Goal: Check status

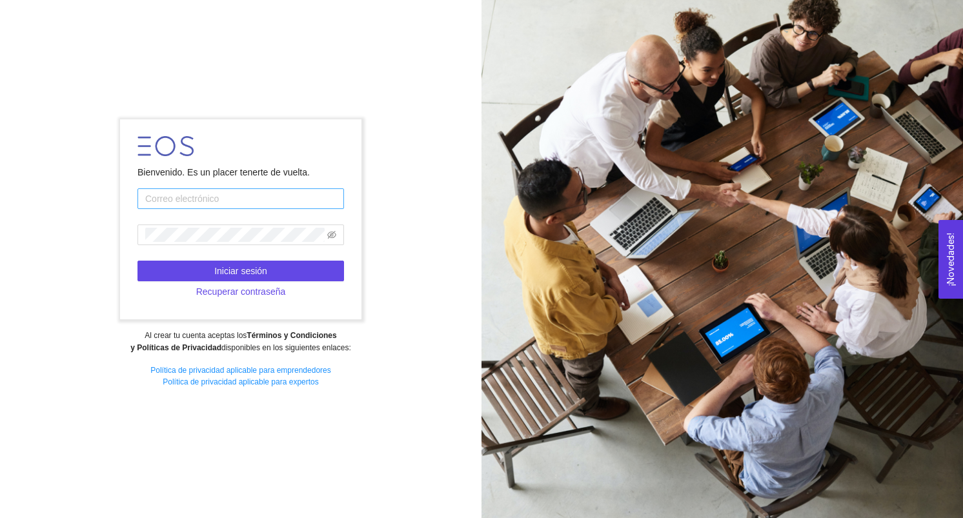
click at [176, 196] on input "text" at bounding box center [240, 198] width 206 height 21
type input "[PERSON_NAME][EMAIL_ADDRESS][DOMAIN_NAME]"
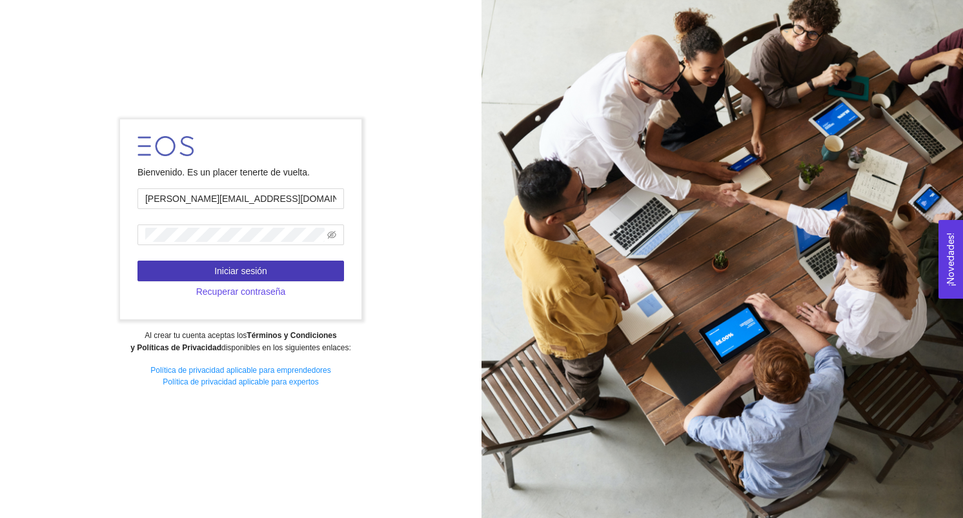
click at [260, 269] on span "Iniciar sesión" at bounding box center [240, 271] width 53 height 14
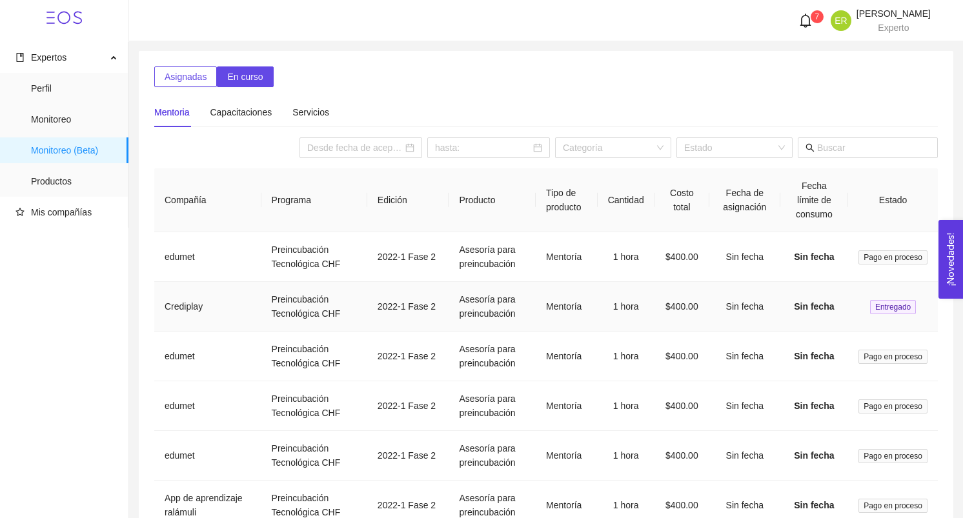
click at [878, 306] on span "Entregado" at bounding box center [893, 307] width 46 height 14
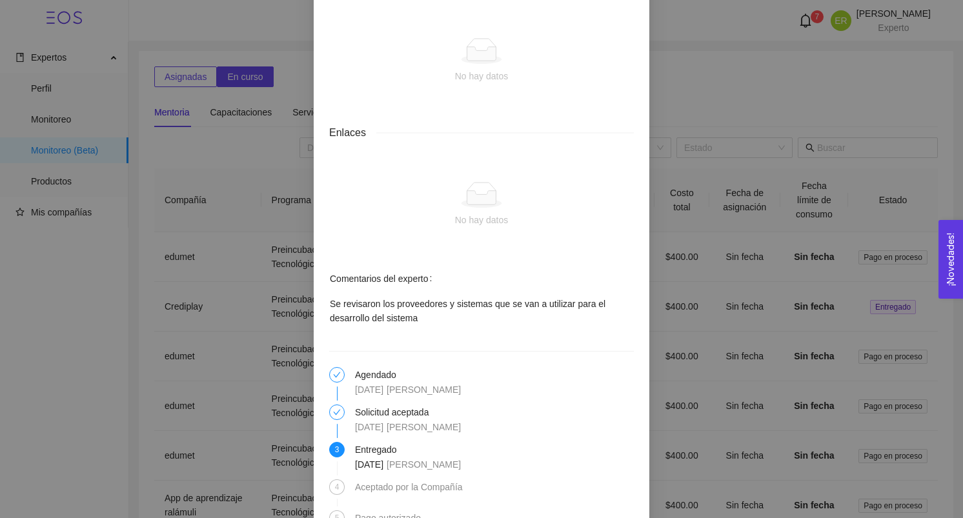
scroll to position [1092, 0]
